Goal: Task Accomplishment & Management: Complete application form

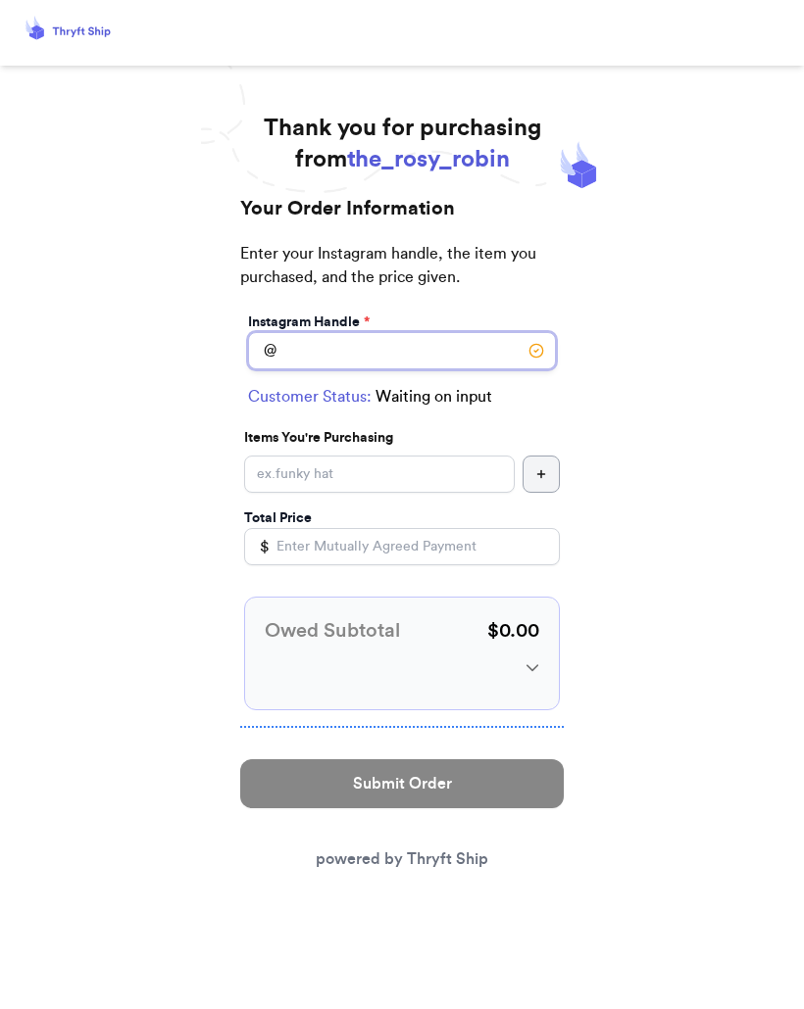
click at [357, 341] on input "Instagram Handle *" at bounding box center [402, 350] width 308 height 37
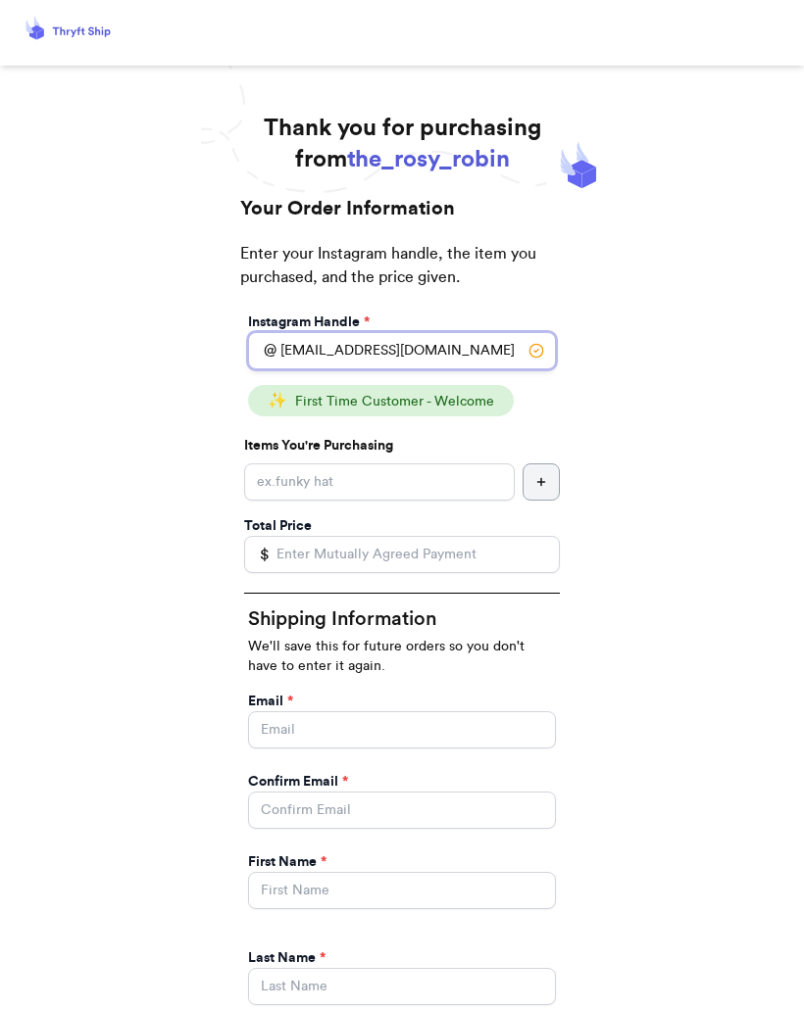
type input "[EMAIL_ADDRESS][DOMAIN_NAME]"
click at [418, 471] on input "Instagram Handle *" at bounding box center [379, 482] width 271 height 37
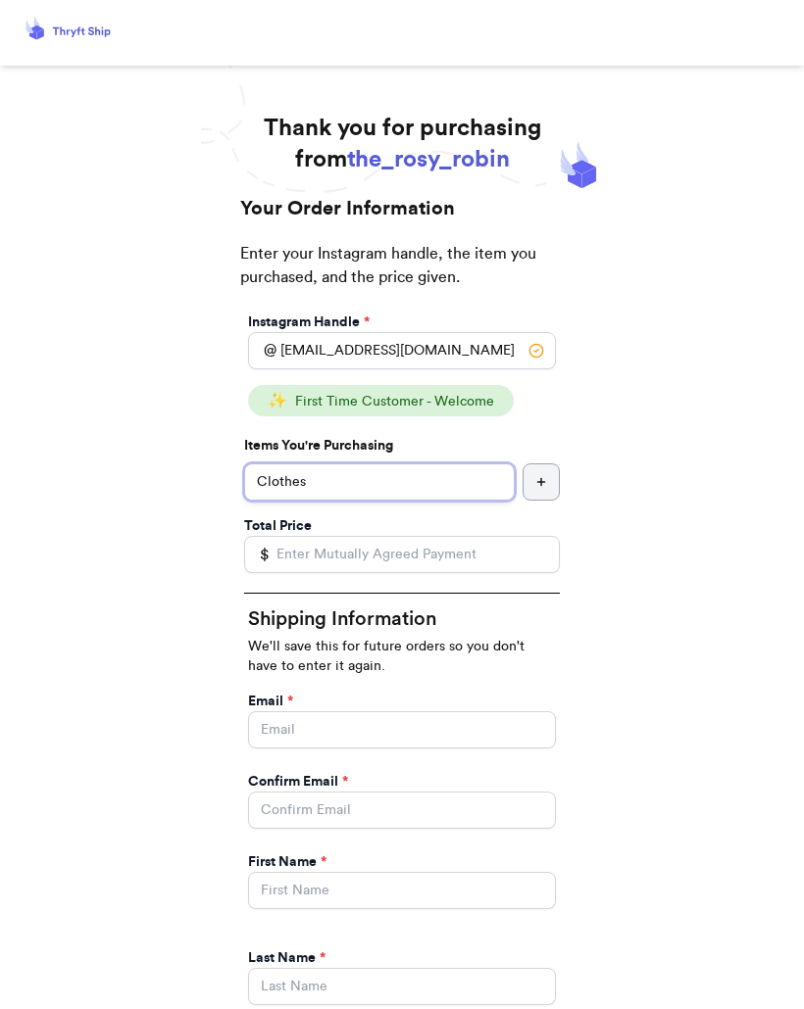
type input "Clothes"
click at [473, 557] on input "Total Price" at bounding box center [402, 554] width 316 height 37
type input "30.00"
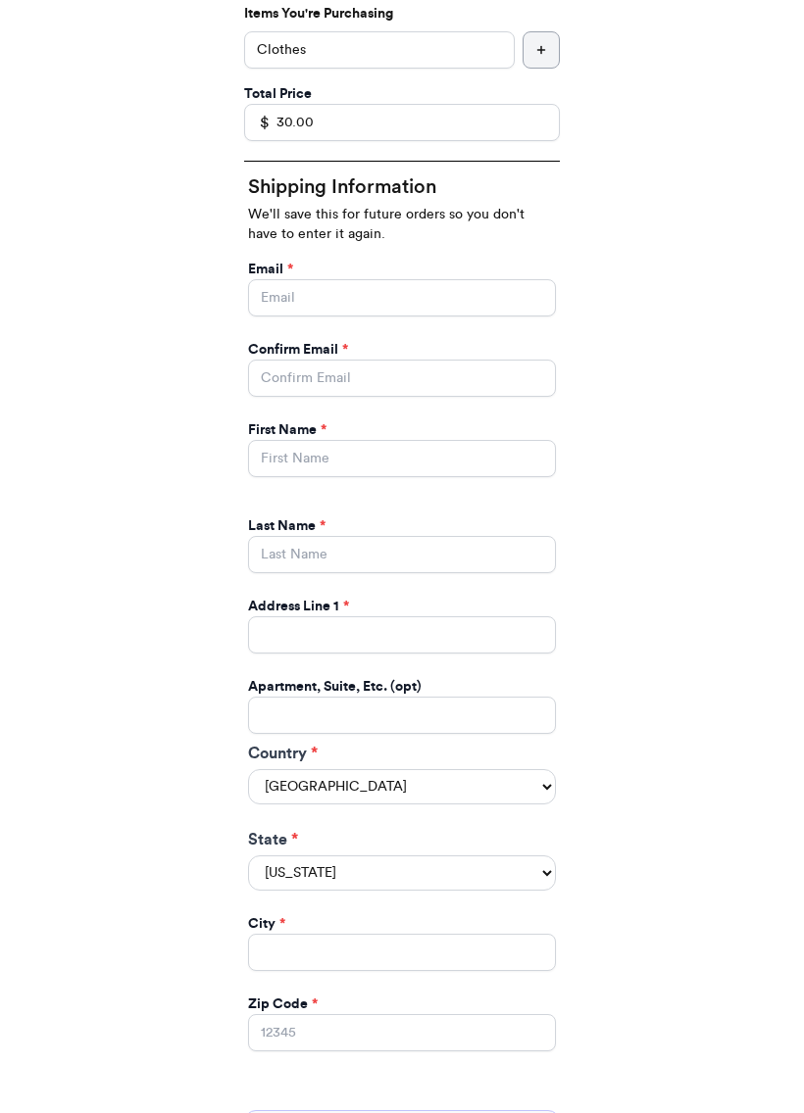
scroll to position [478, 0]
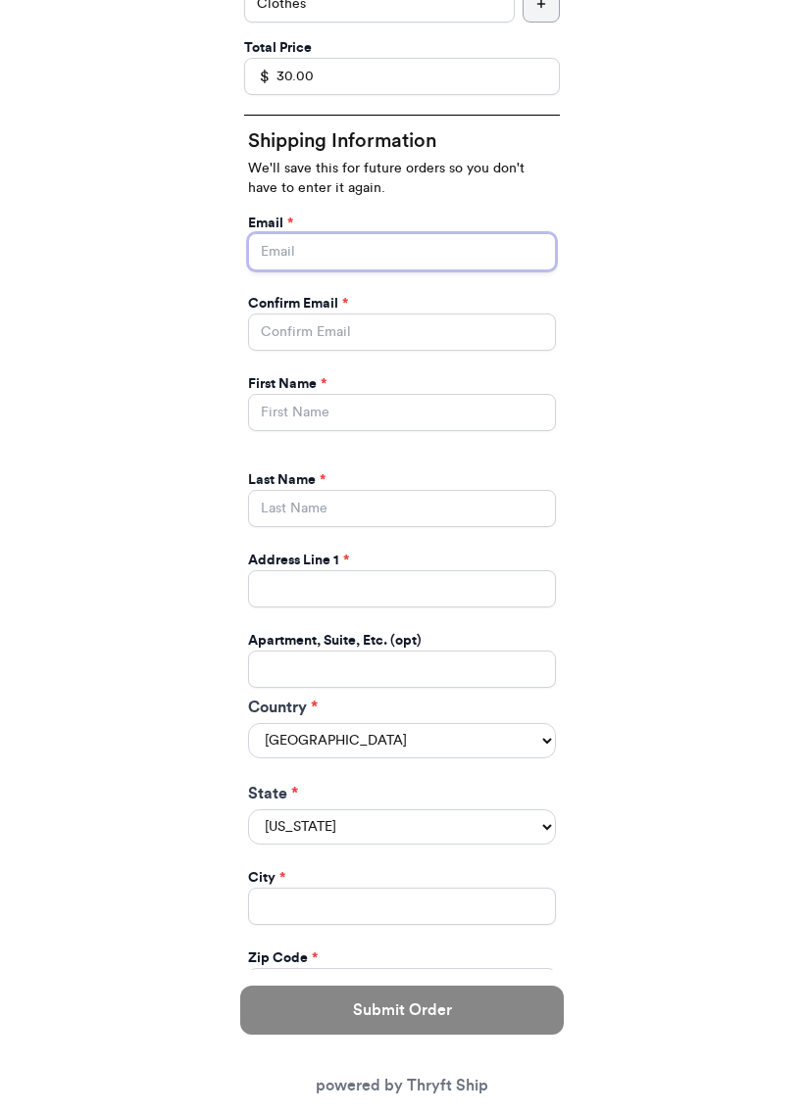
click at [332, 255] on input "Instagram Handle *" at bounding box center [402, 251] width 308 height 37
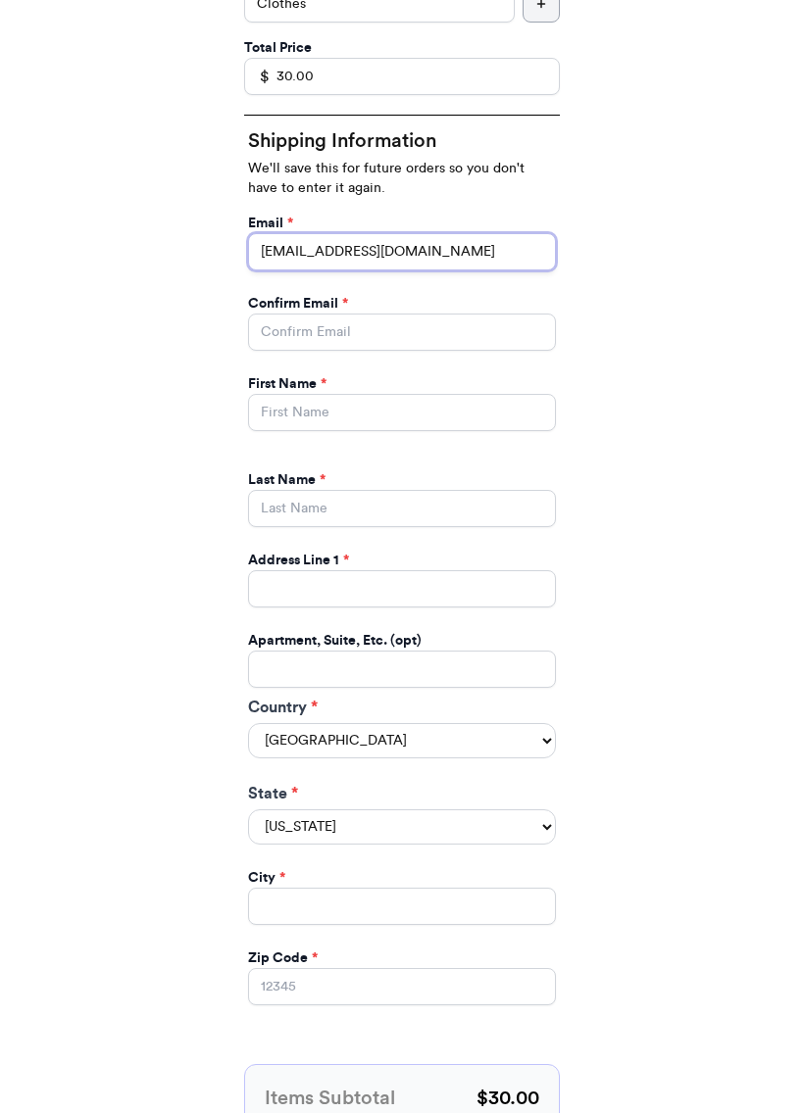
type input "[EMAIL_ADDRESS][DOMAIN_NAME]"
click at [378, 324] on input "Instagram Handle *" at bounding box center [402, 332] width 308 height 37
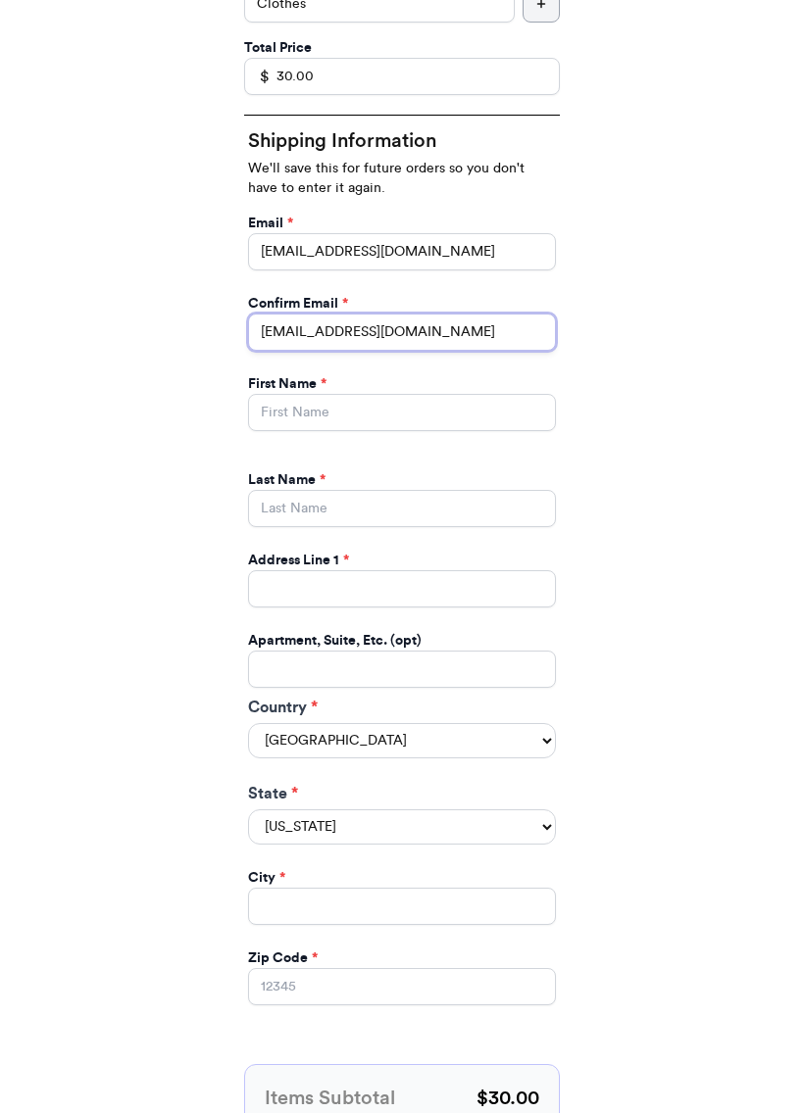
type input "[EMAIL_ADDRESS][DOMAIN_NAME]"
click at [474, 410] on input "Instagram Handle *" at bounding box center [402, 412] width 308 height 37
type input "[PERSON_NAME]"
click at [348, 506] on input "Instagram Handle *" at bounding box center [402, 508] width 308 height 37
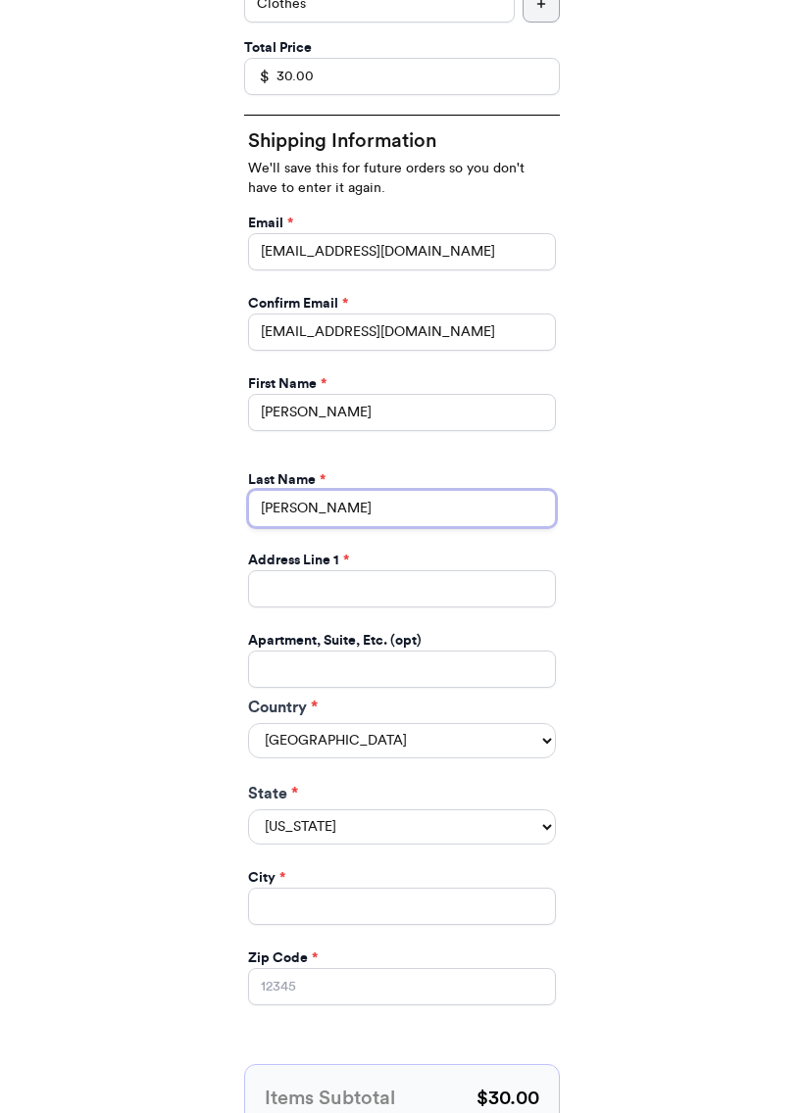
type input "[PERSON_NAME]"
click at [420, 589] on input "Instagram Handle *" at bounding box center [402, 588] width 308 height 37
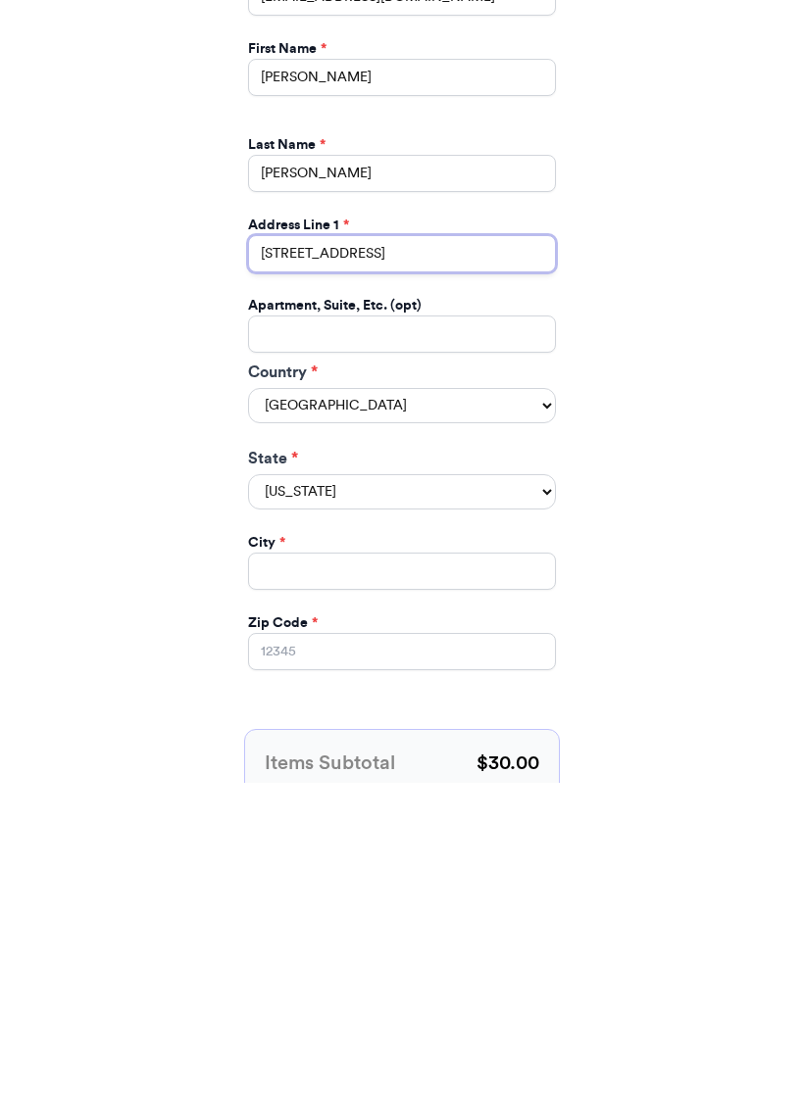
scroll to position [485, 0]
type input "[STREET_ADDRESS]"
click at [544, 803] on select "[US_STATE] [US_STATE] [US_STATE] [US_STATE] [US_STATE] [US_STATE] [US_STATE] [U…" at bounding box center [402, 820] width 308 height 35
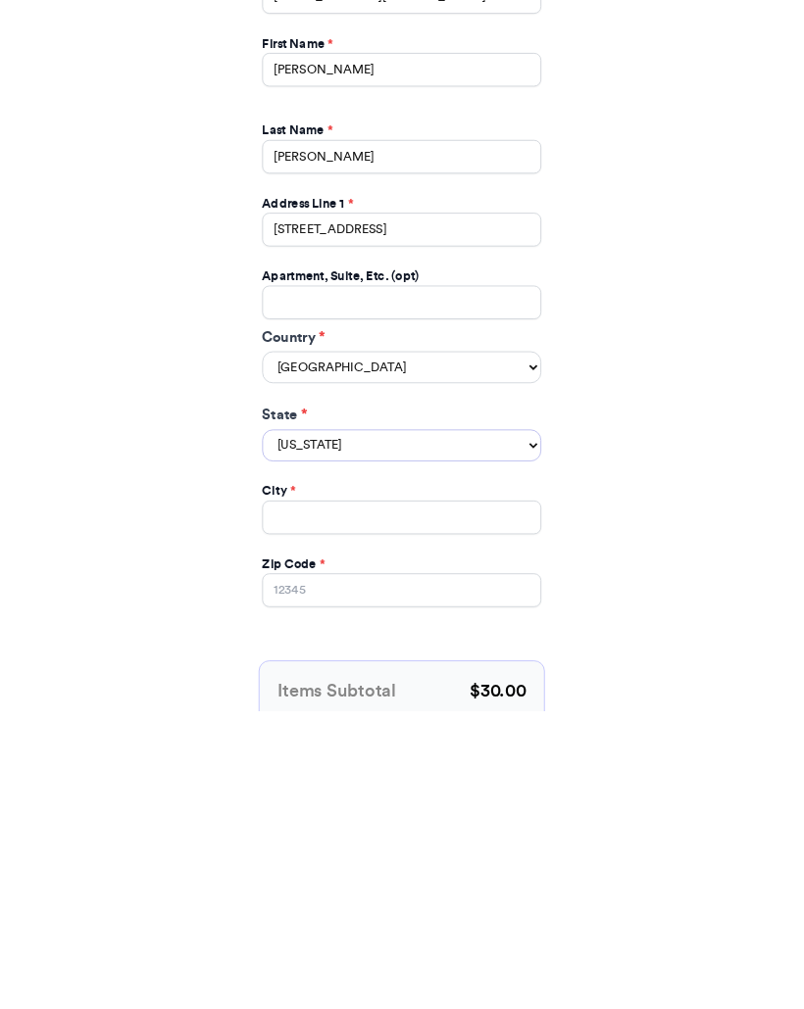
scroll to position [763, 0]
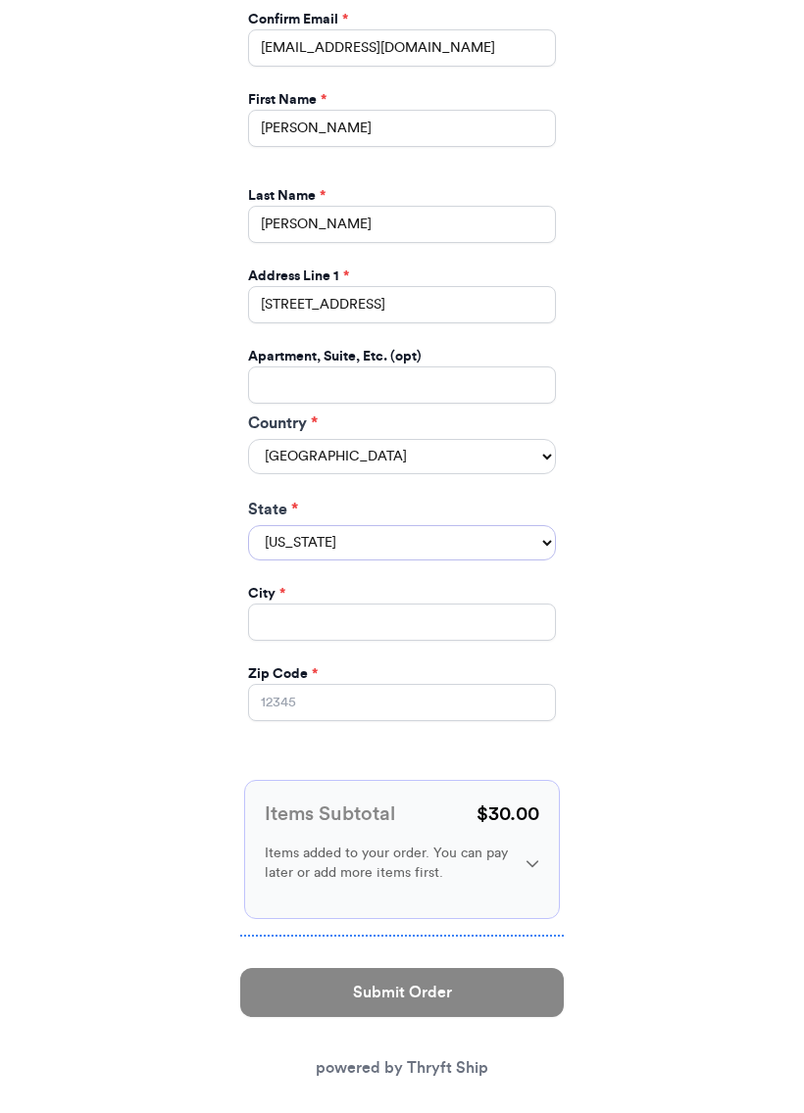
select select "IL"
click at [356, 604] on input "Instagram Handle *" at bounding box center [402, 622] width 308 height 37
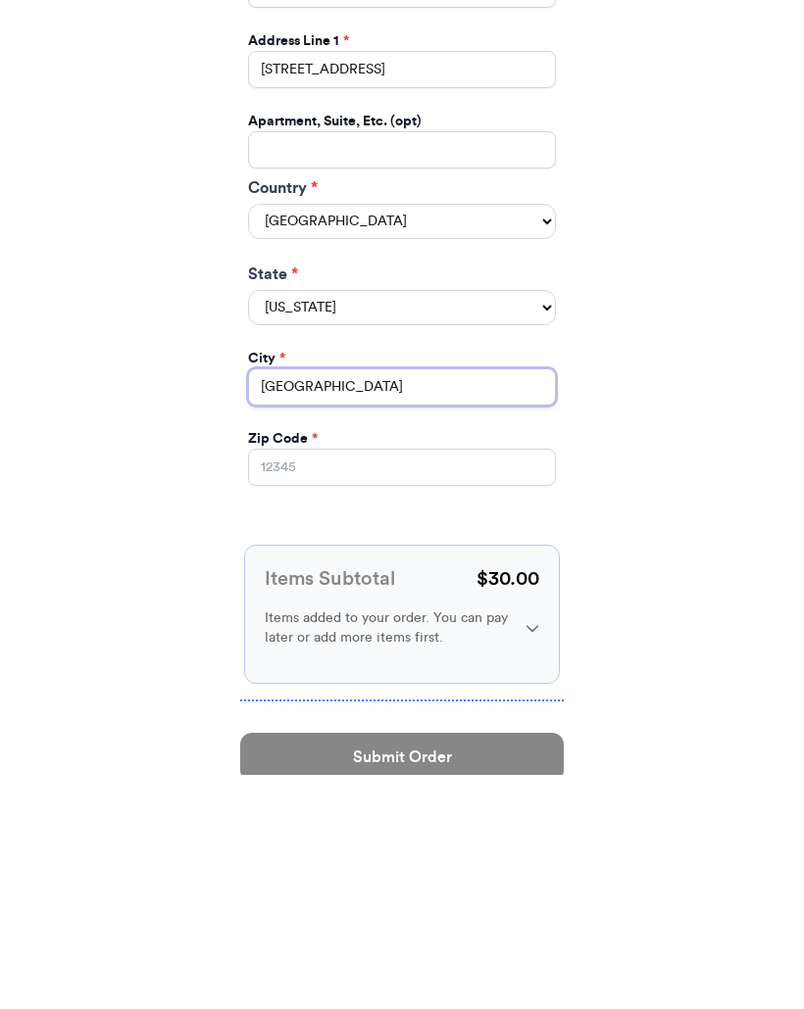
type input "[GEOGRAPHIC_DATA]"
click at [367, 684] on input "Zip Code *" at bounding box center [402, 702] width 308 height 37
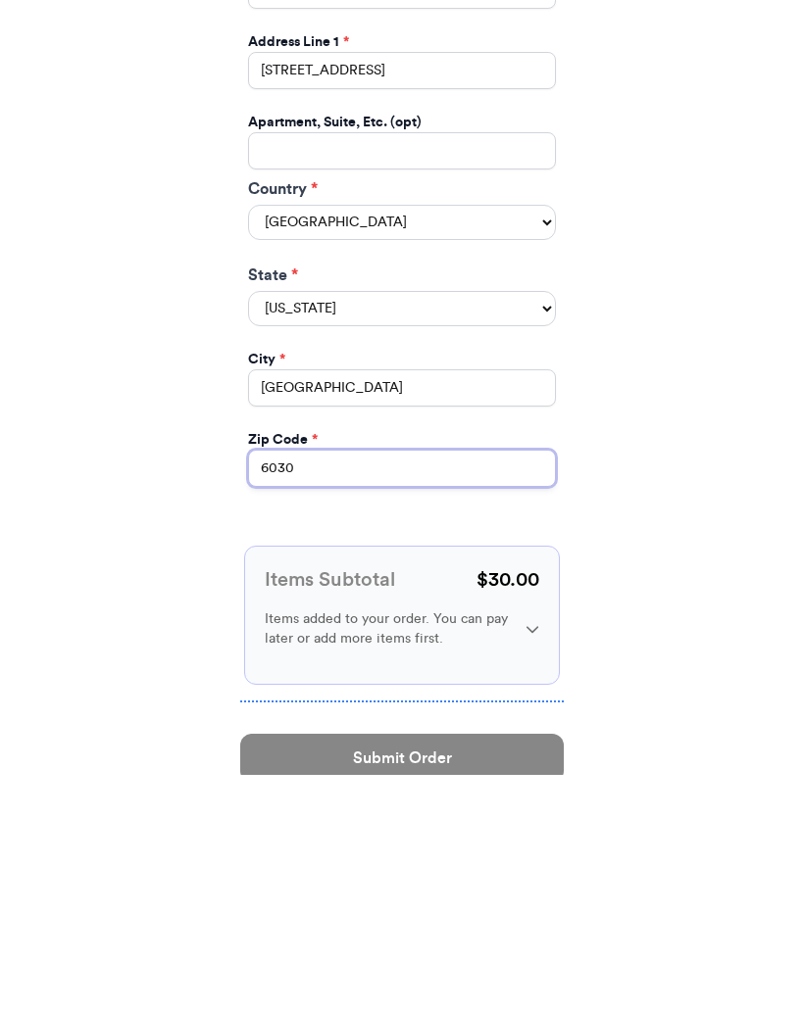
type input "60302"
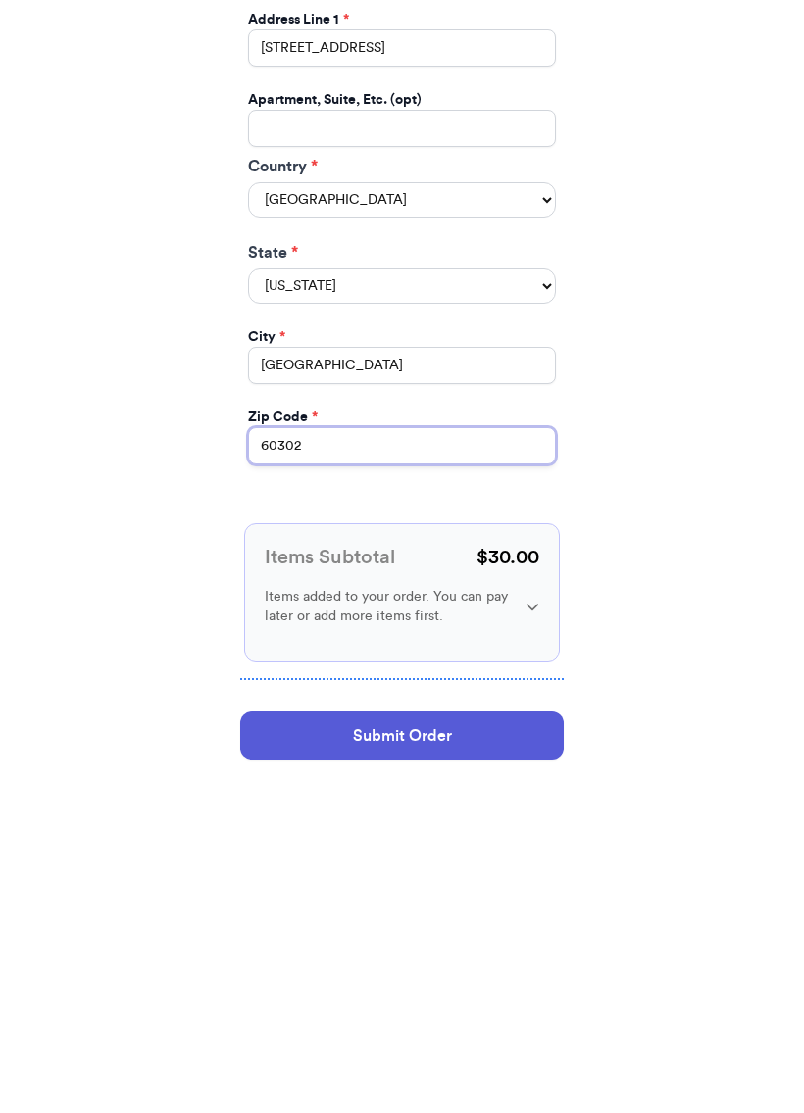
scroll to position [716, 0]
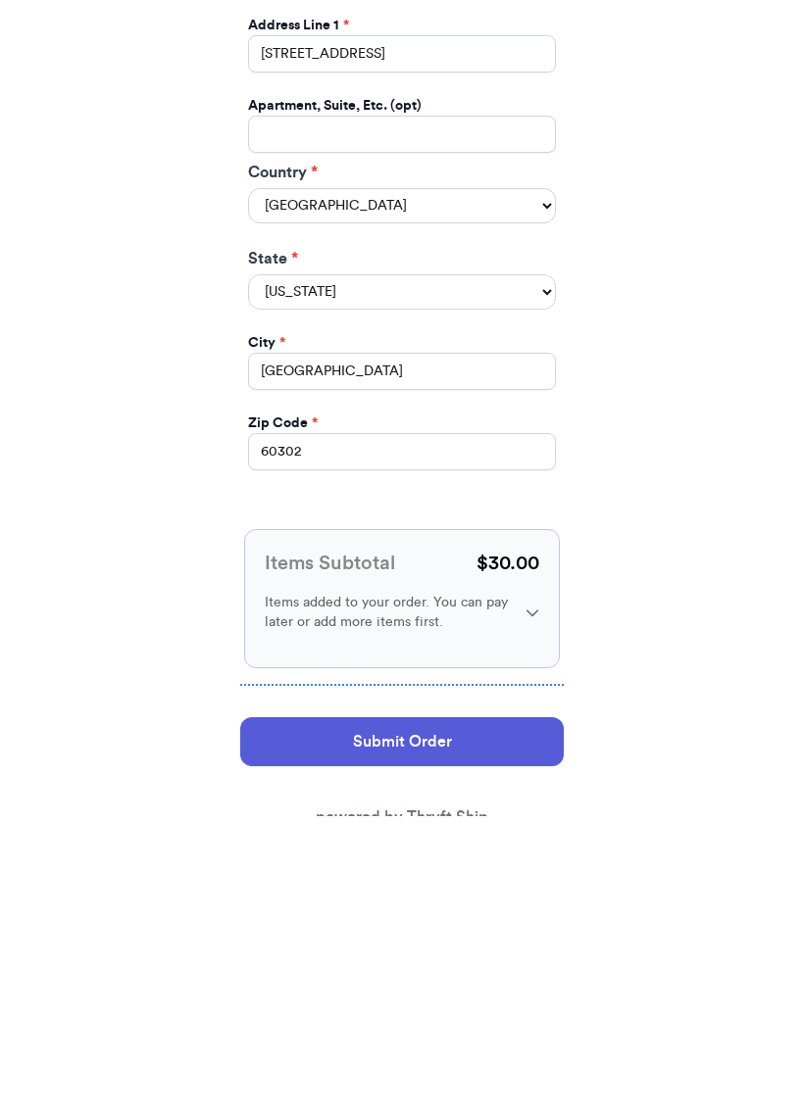
click at [455, 1009] on button "Submit Order" at bounding box center [401, 1038] width 323 height 49
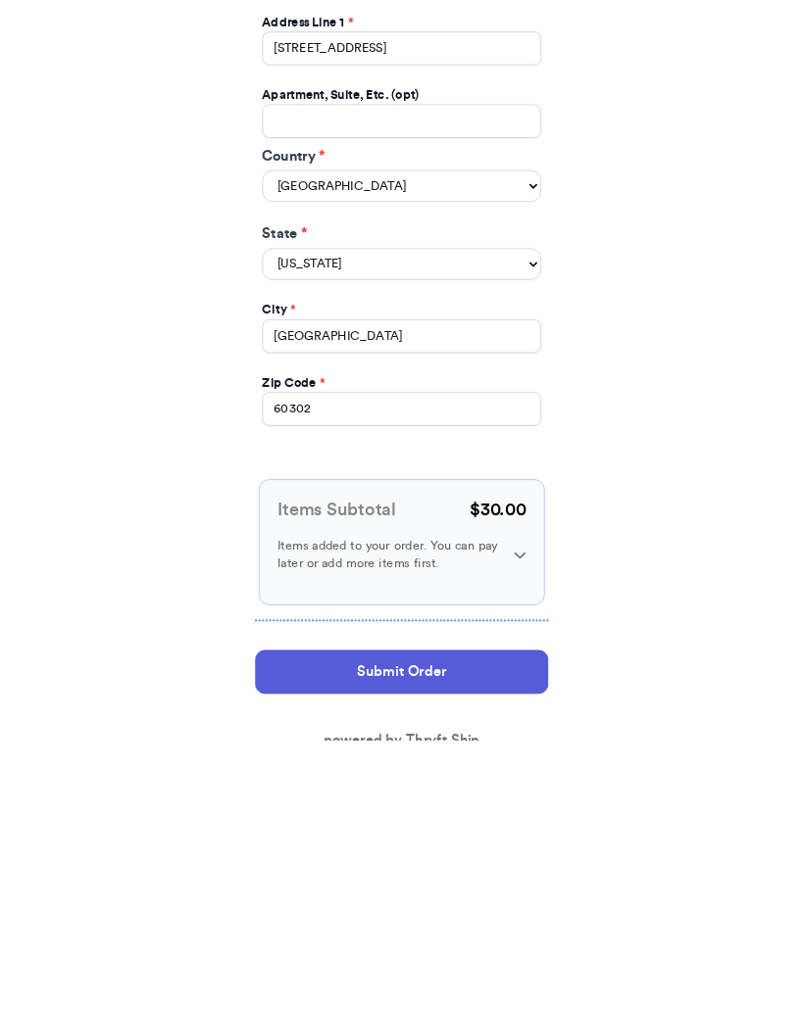
scroll to position [0, 0]
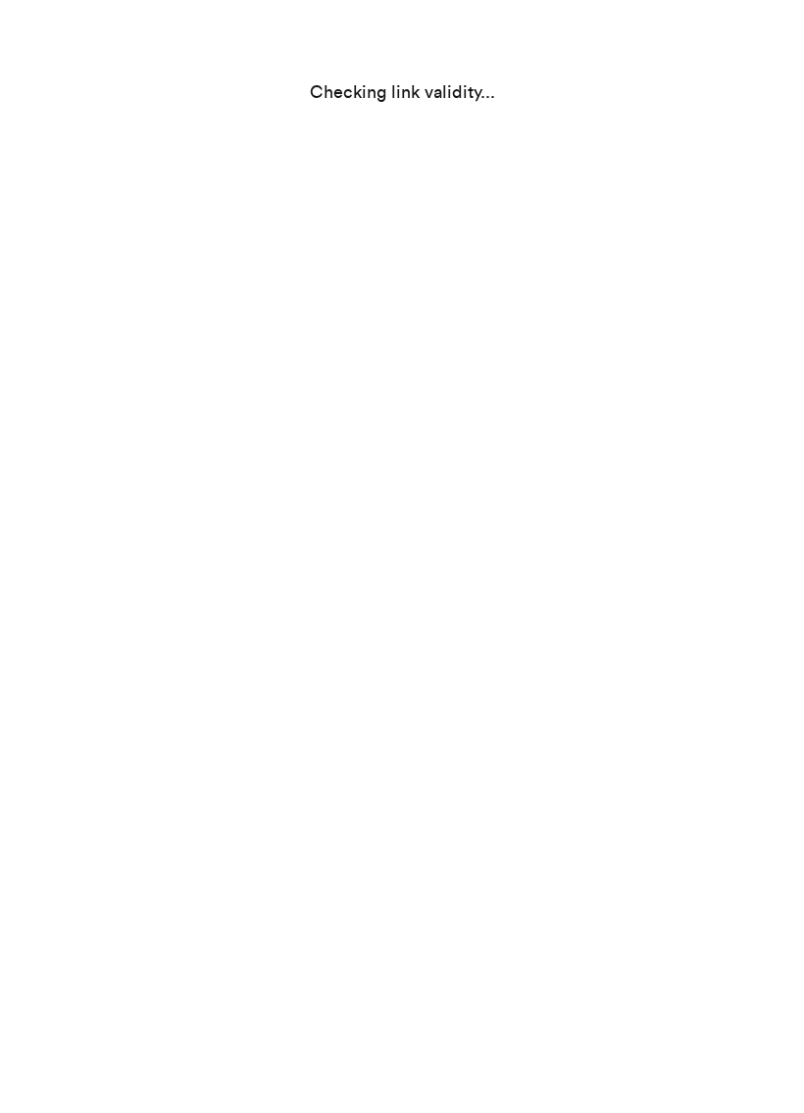
select select "IL"
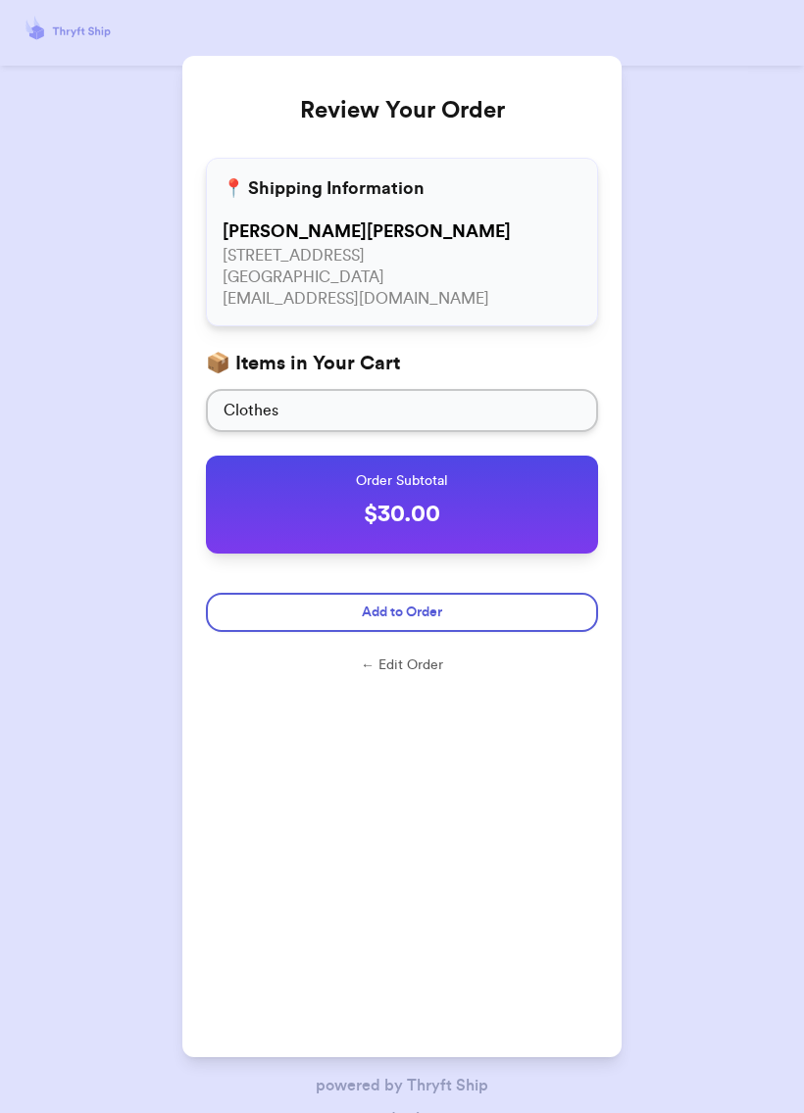
click at [519, 607] on button "Add to Order" at bounding box center [402, 612] width 392 height 39
